Goal: Find specific page/section: Find specific page/section

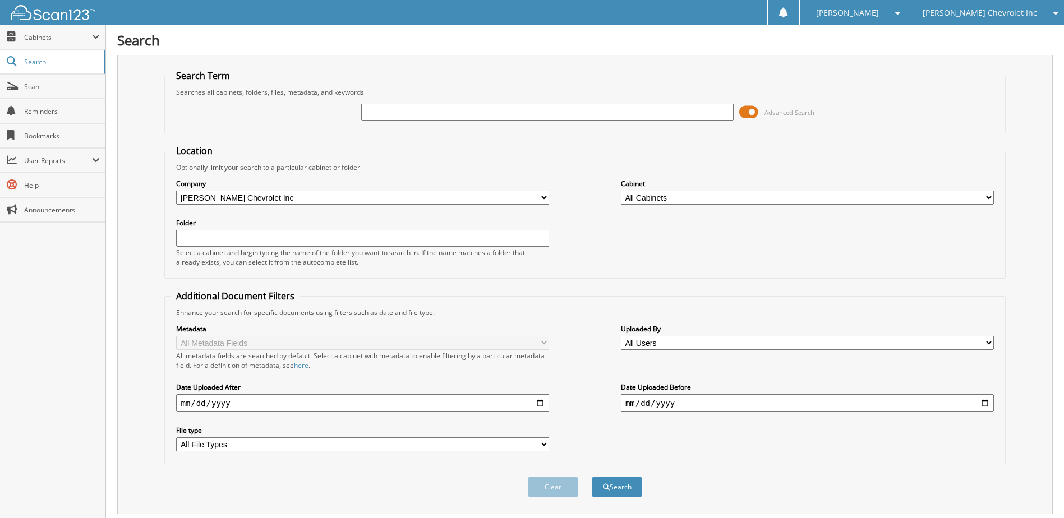
click at [394, 108] on input "text" at bounding box center [547, 112] width 373 height 17
type input "232316"
click at [592, 477] on button "Search" at bounding box center [617, 487] width 50 height 21
click at [755, 111] on span at bounding box center [748, 112] width 19 height 17
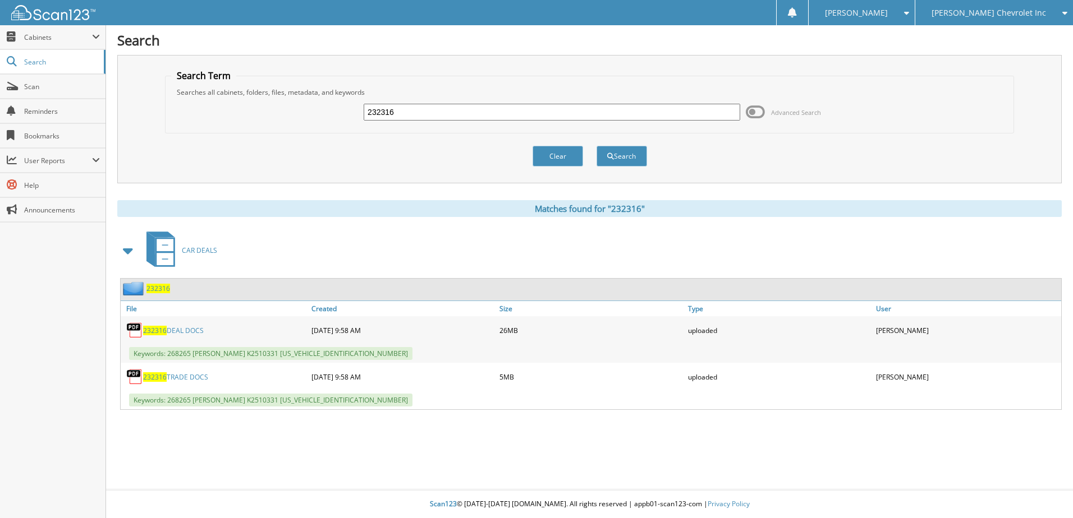
click at [157, 288] on span "232316" at bounding box center [158, 289] width 24 height 10
